Goal: Check status

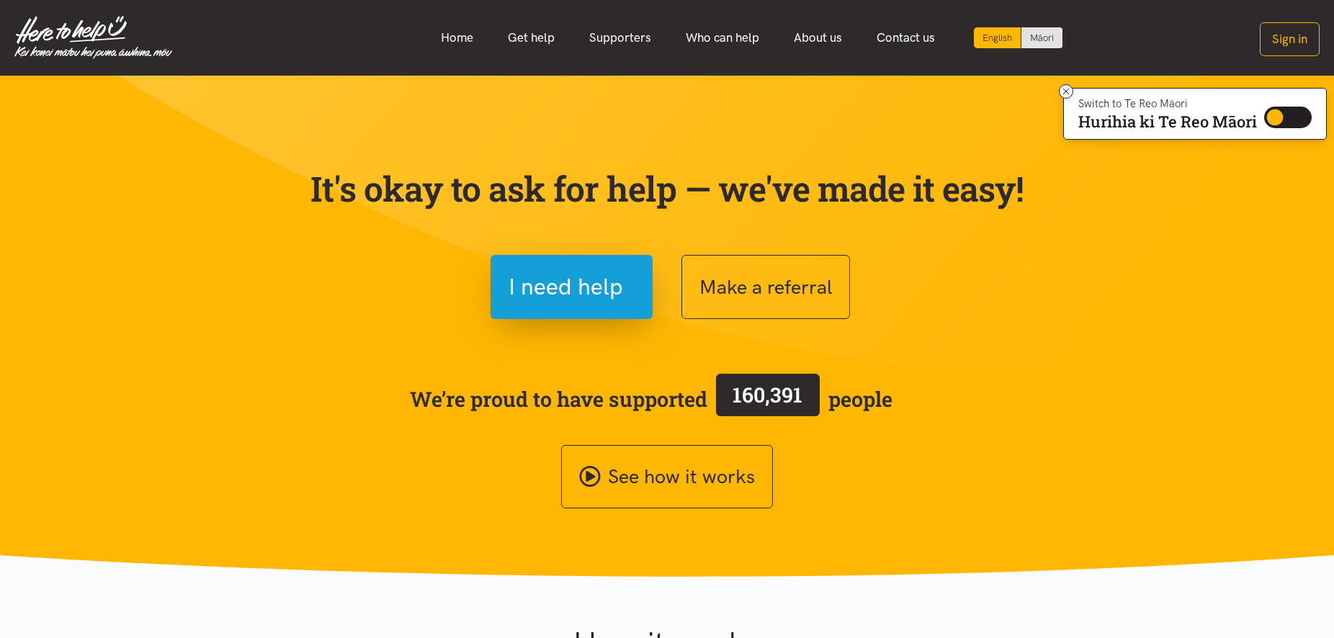
click at [1287, 30] on button "Sign in" at bounding box center [1290, 39] width 60 height 34
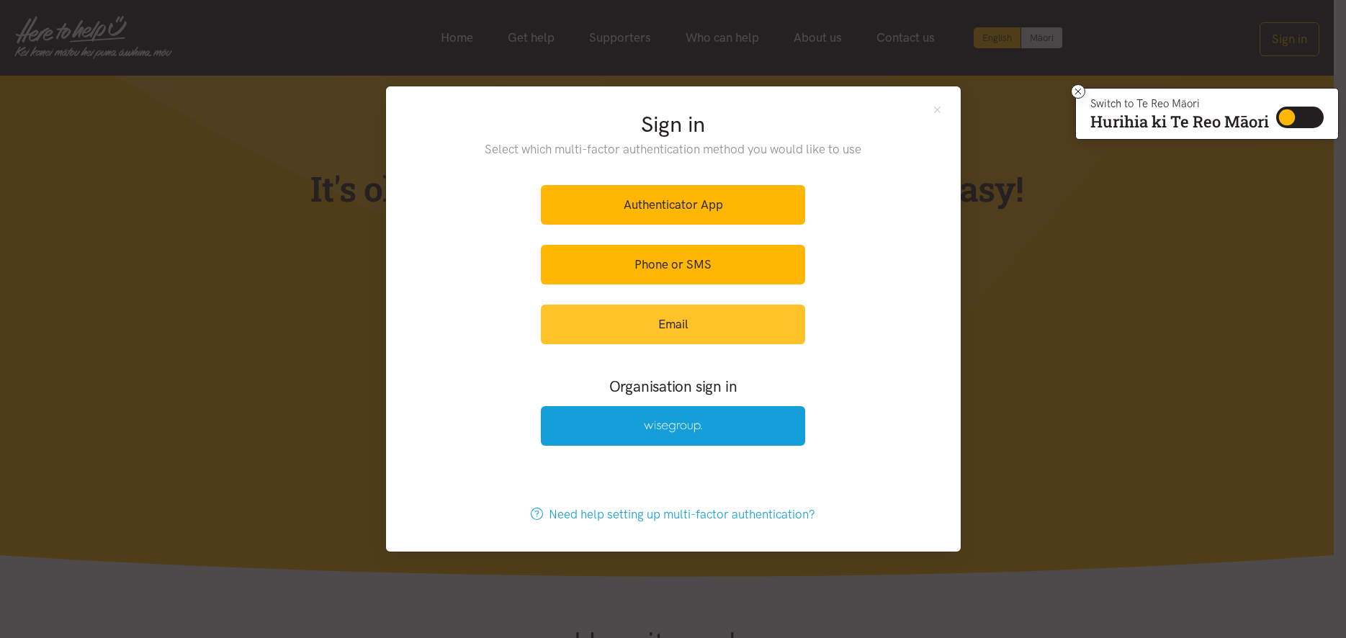
click at [667, 318] on link "Email" at bounding box center [673, 325] width 264 height 40
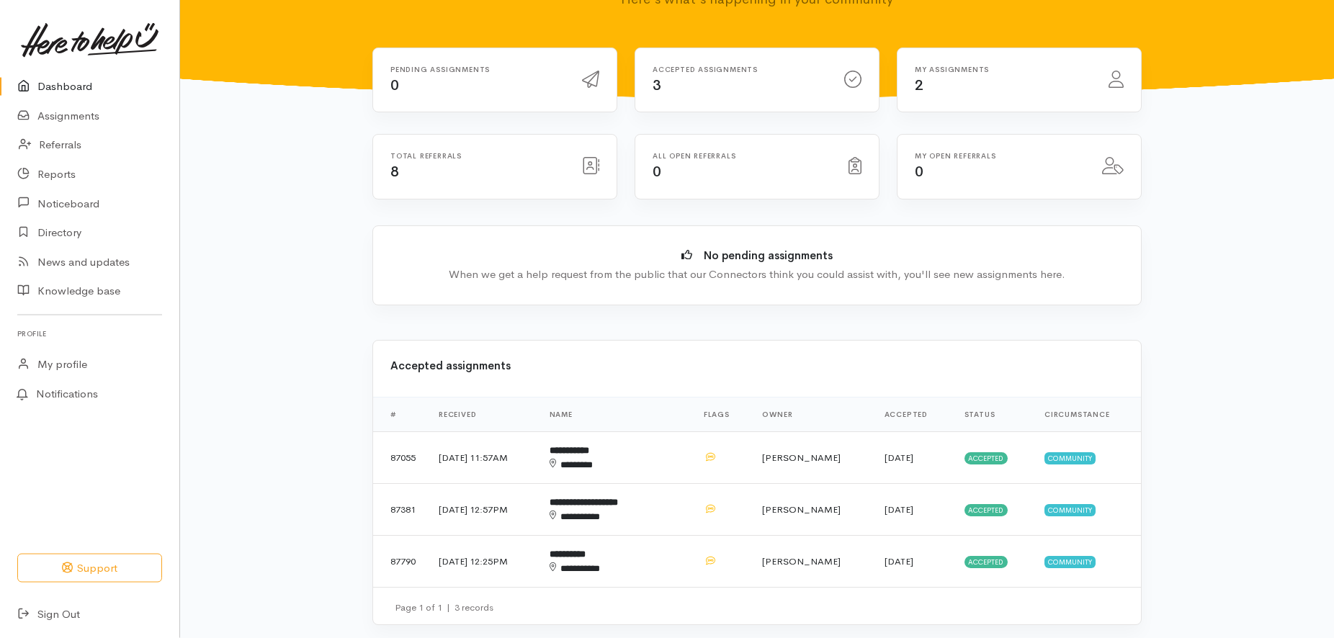
scroll to position [147, 0]
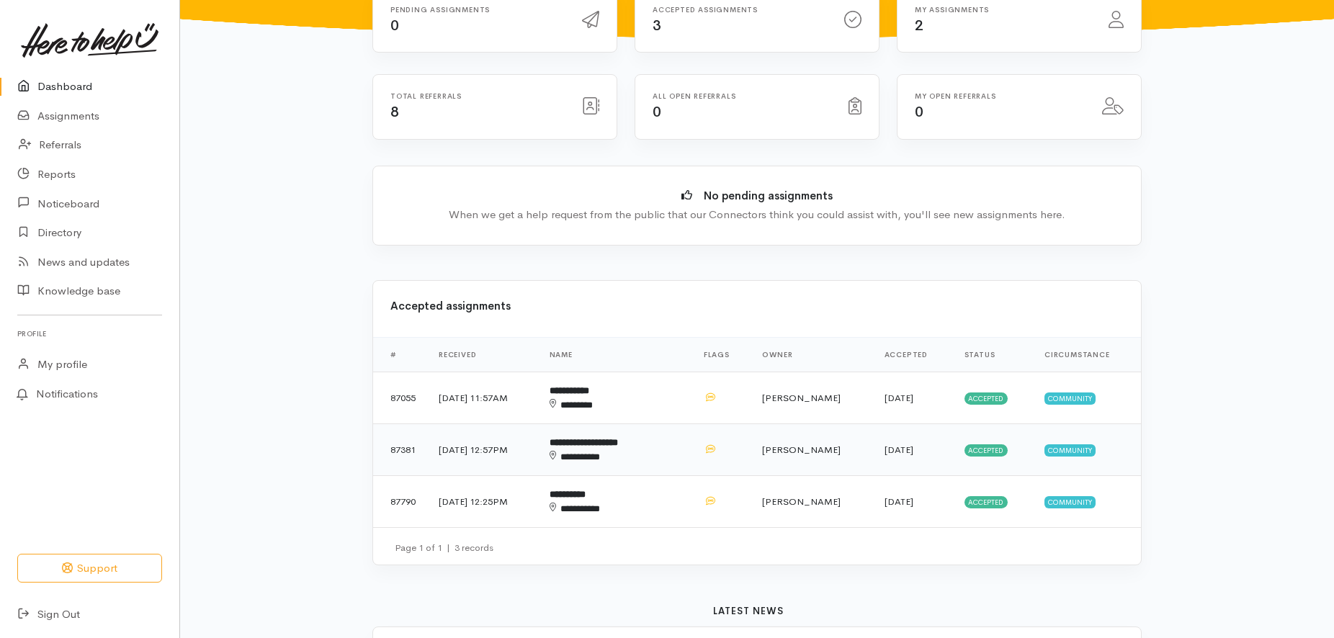
click at [609, 435] on td "**********" at bounding box center [615, 450] width 154 height 52
